Goal: Task Accomplishment & Management: Use online tool/utility

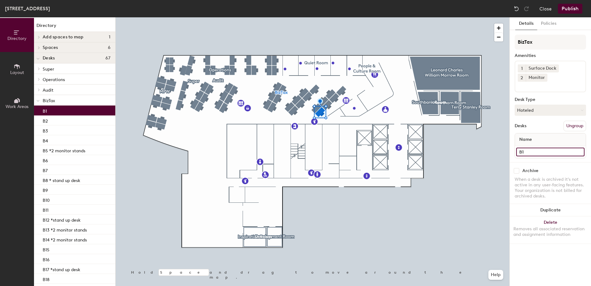
click at [533, 154] on input "B1" at bounding box center [550, 151] width 68 height 9
click at [536, 151] on input "B1" at bounding box center [550, 151] width 68 height 9
type input "B1 (overhead light dim)"
click at [570, 8] on button "Publish" at bounding box center [570, 9] width 24 height 10
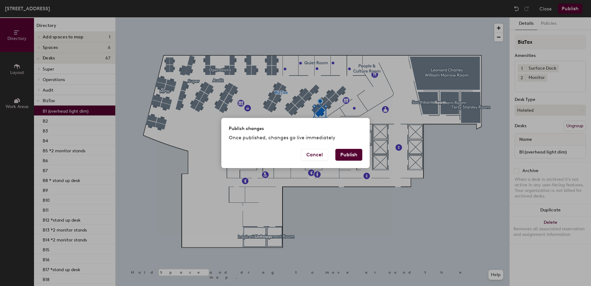
click at [350, 152] on button "Publish" at bounding box center [348, 155] width 27 height 12
